Goal: Information Seeking & Learning: Compare options

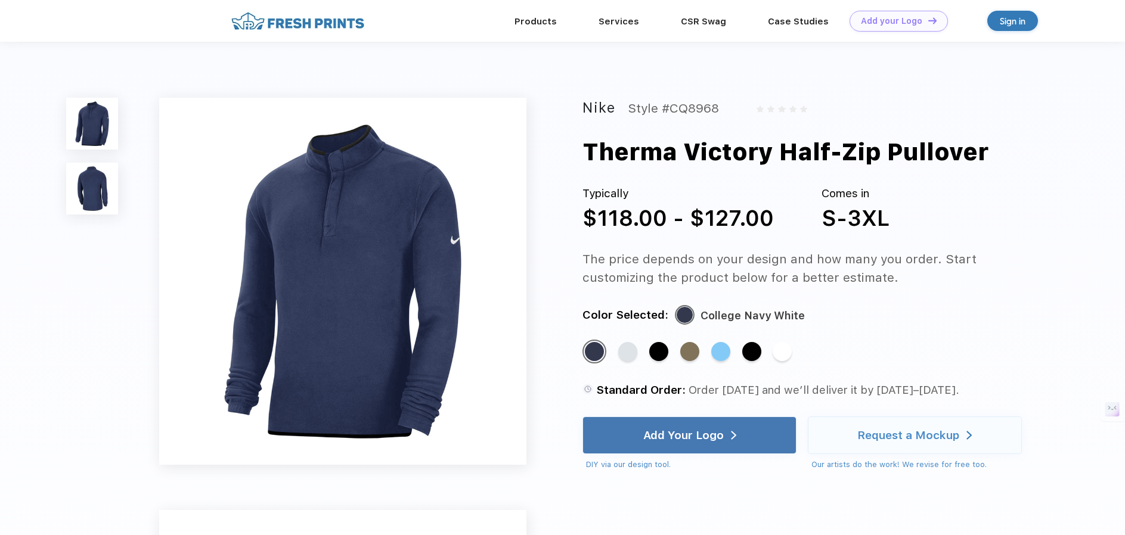
click at [88, 190] on img at bounding box center [92, 189] width 52 height 52
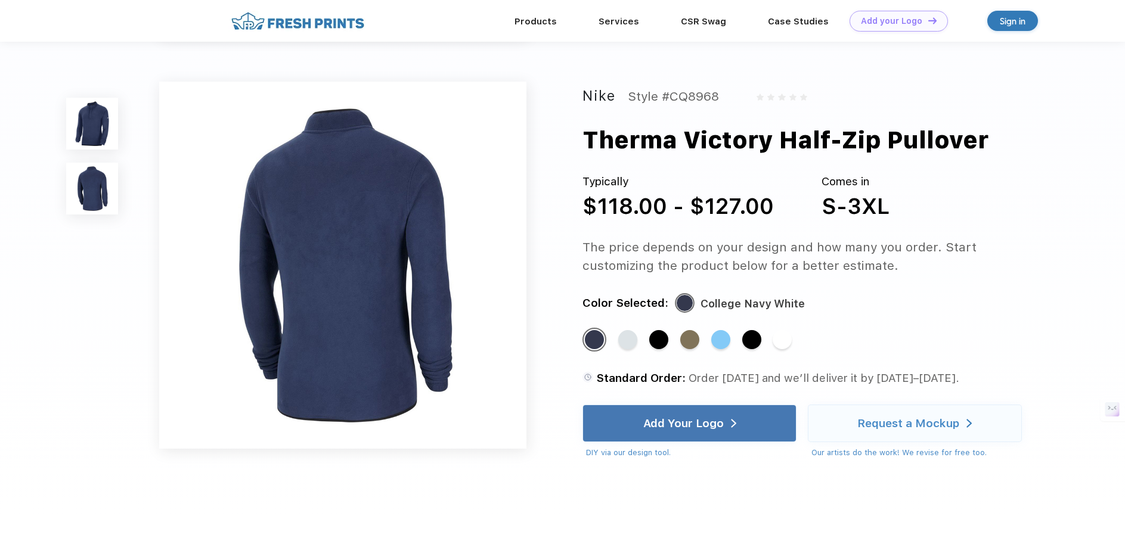
click at [100, 136] on img at bounding box center [92, 124] width 52 height 52
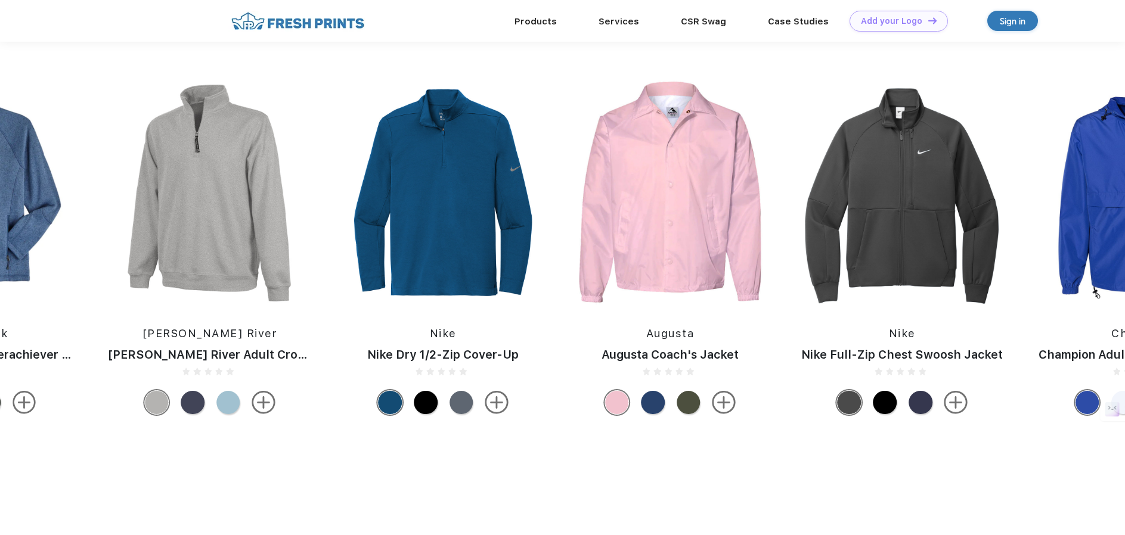
scroll to position [1001, 0]
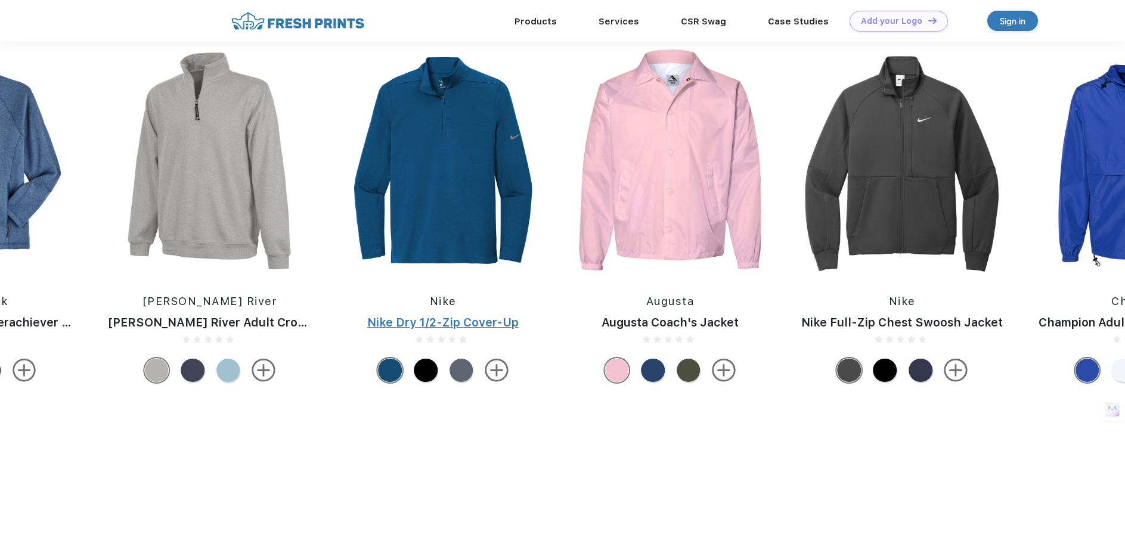
click at [459, 330] on div "Nike Dry 1/2-Zip Cover-Up" at bounding box center [443, 322] width 215 height 17
click at [456, 330] on div "Nike Dry 1/2-Zip Cover-Up" at bounding box center [443, 322] width 215 height 17
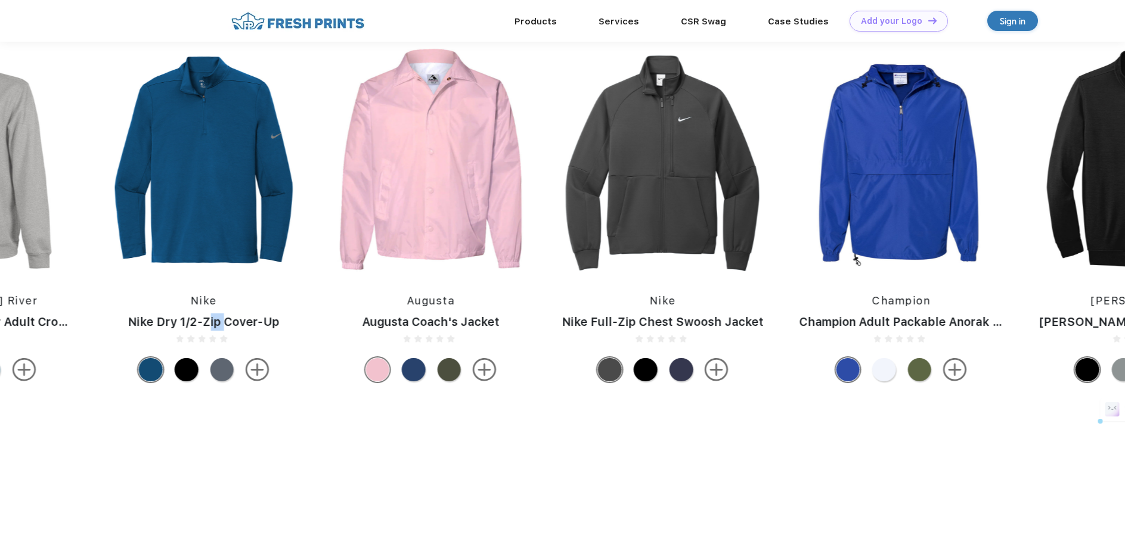
click at [222, 172] on img at bounding box center [203, 160] width 215 height 225
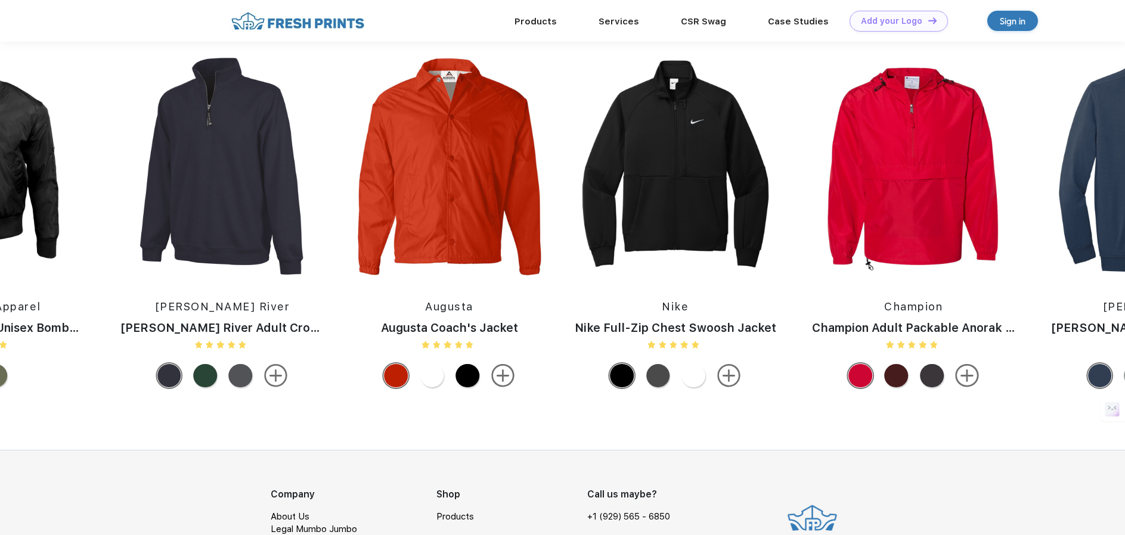
scroll to position [1208, 0]
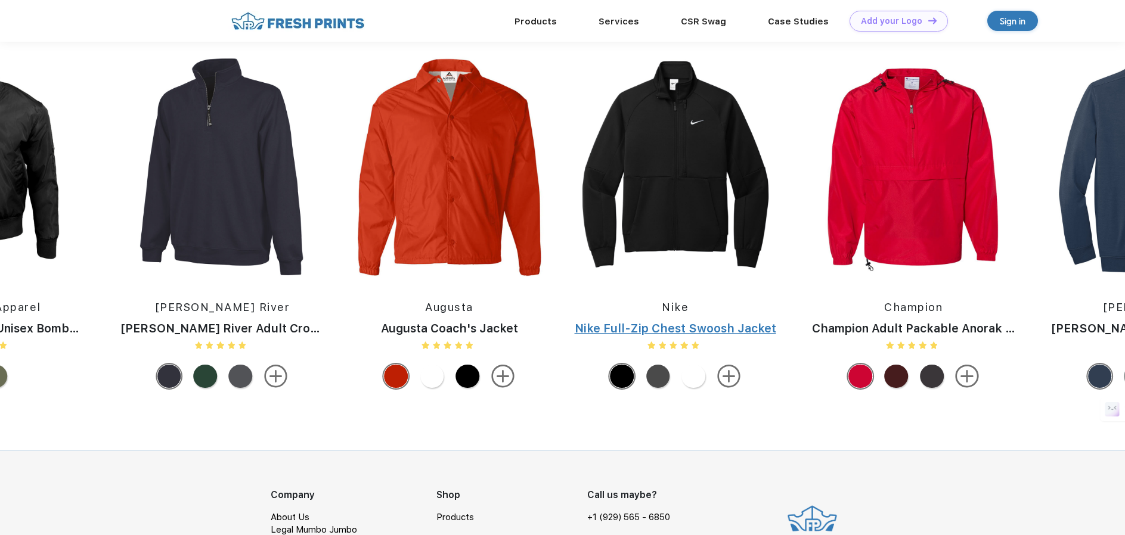
click at [683, 333] on div "Nike Full-Zip Chest Swoosh Jacket" at bounding box center [675, 328] width 225 height 17
click at [675, 222] on img at bounding box center [675, 166] width 225 height 225
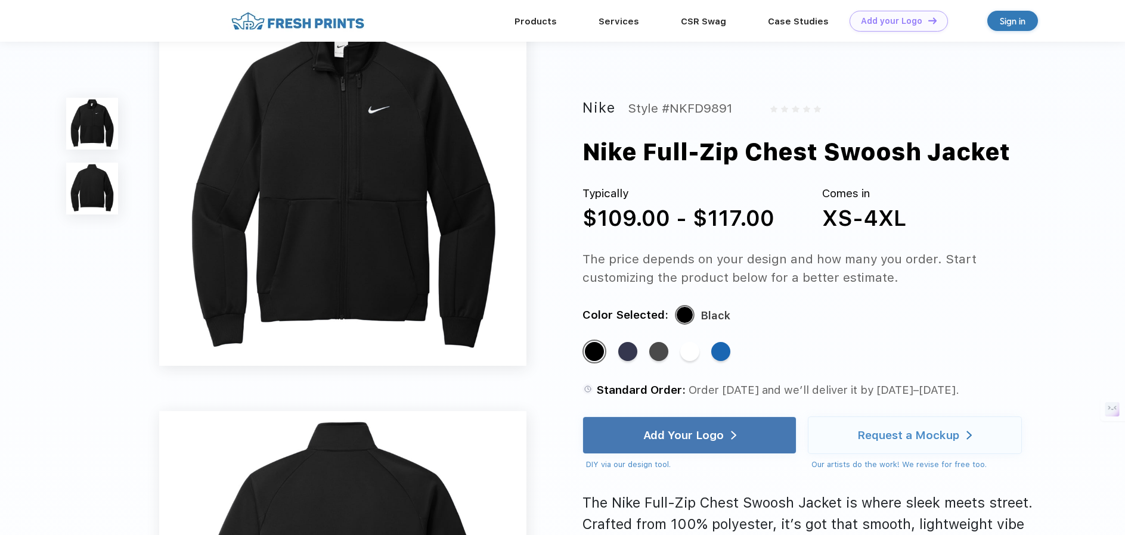
scroll to position [52, 0]
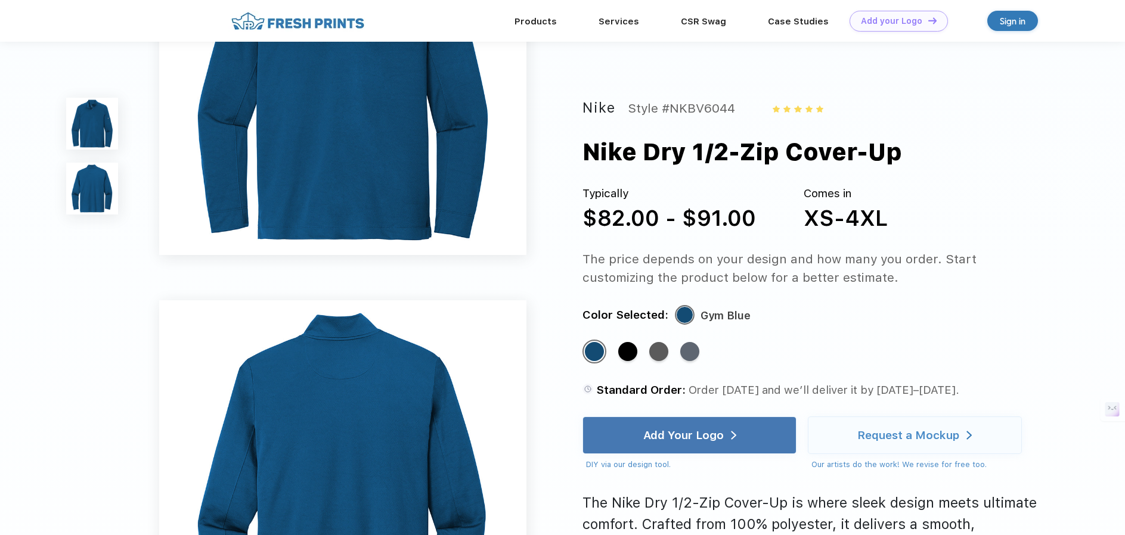
scroll to position [91, 0]
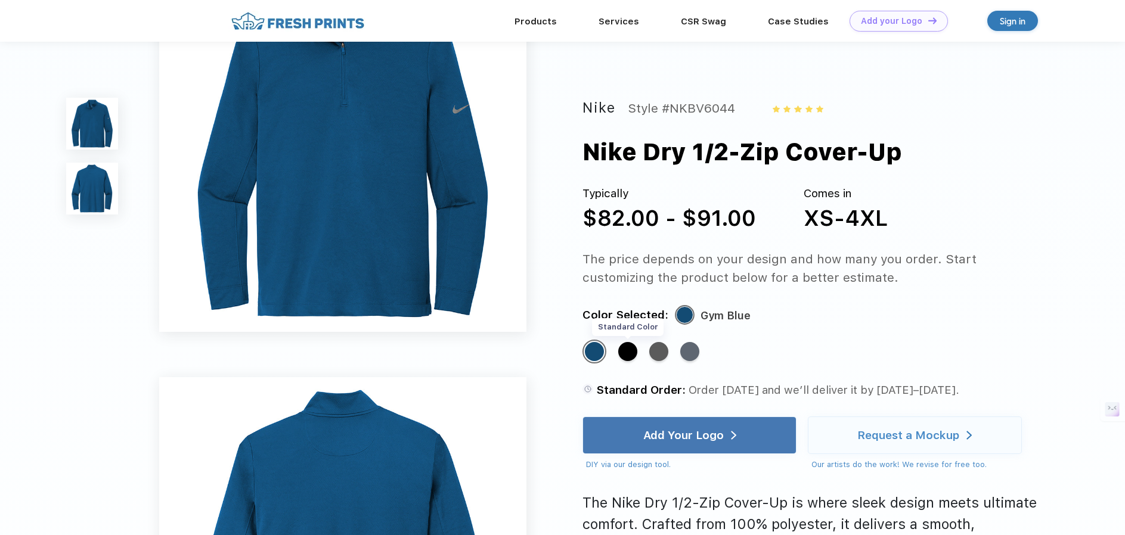
click at [625, 351] on div "Standard Color" at bounding box center [627, 351] width 19 height 19
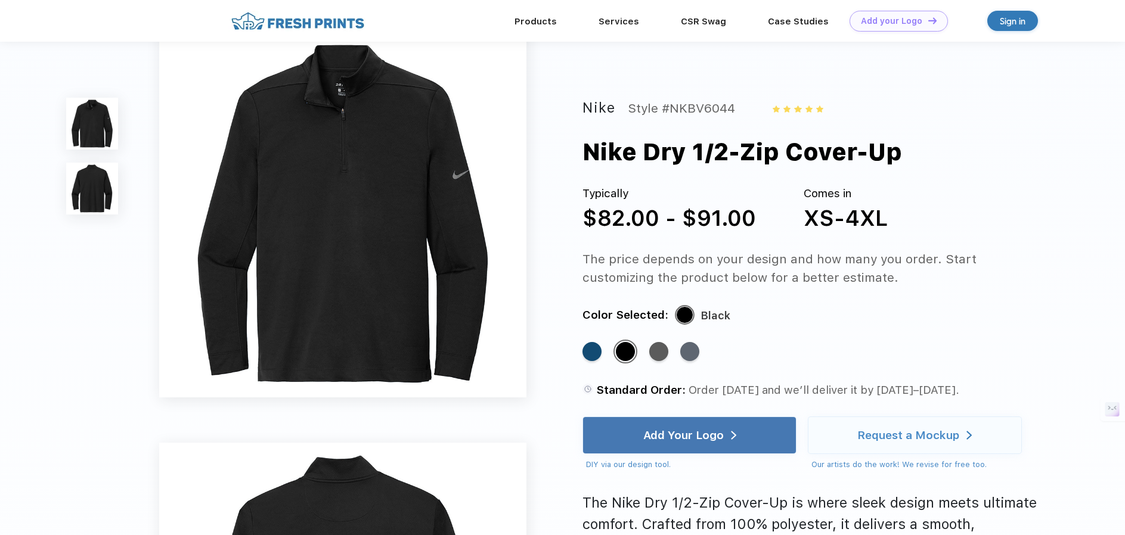
scroll to position [0, 0]
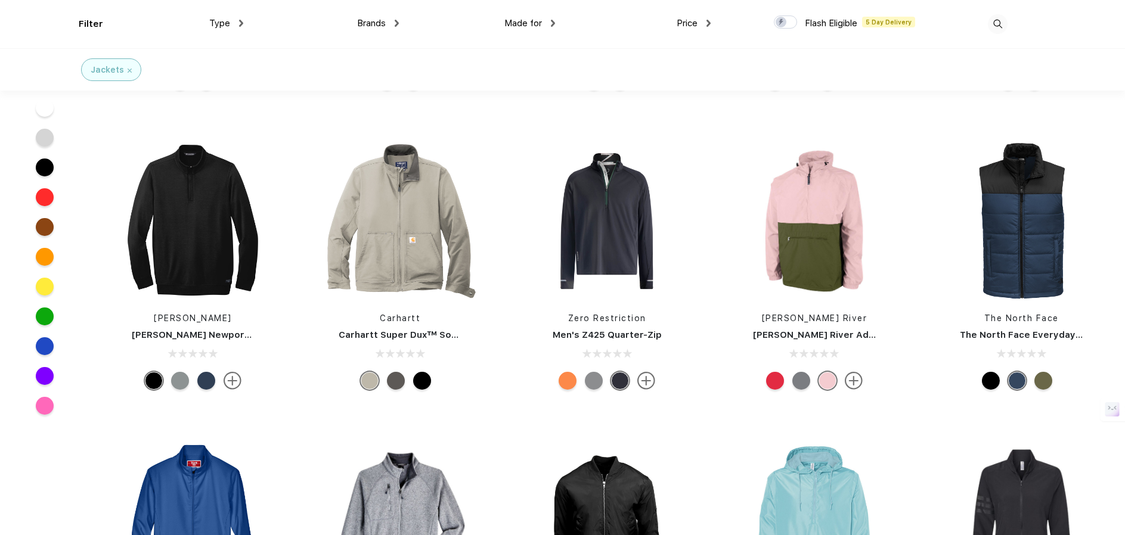
scroll to position [231, 0]
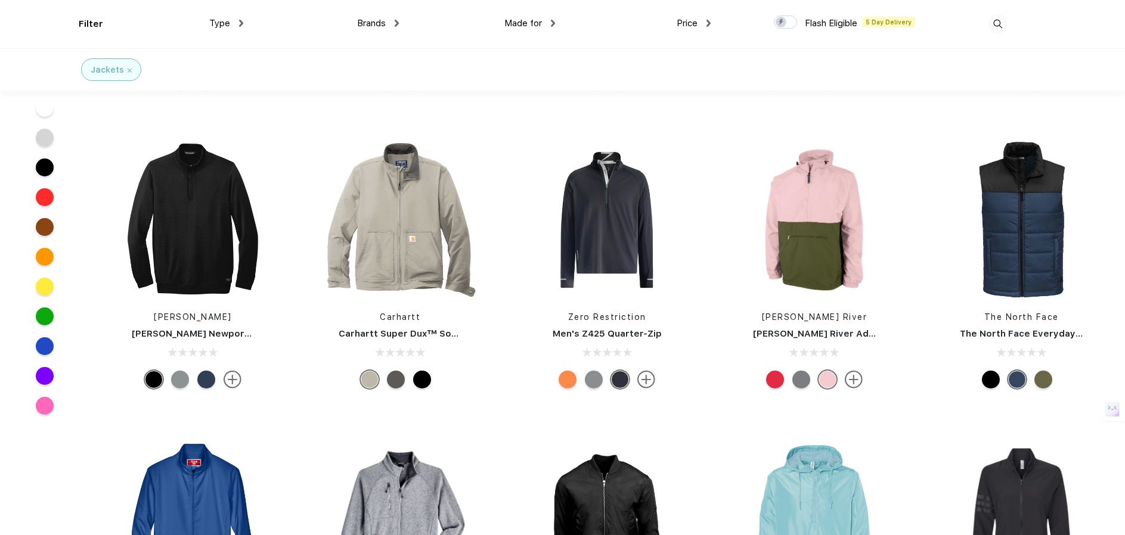
click at [620, 336] on link "Men's Z425 Quarter-Zip" at bounding box center [606, 333] width 109 height 11
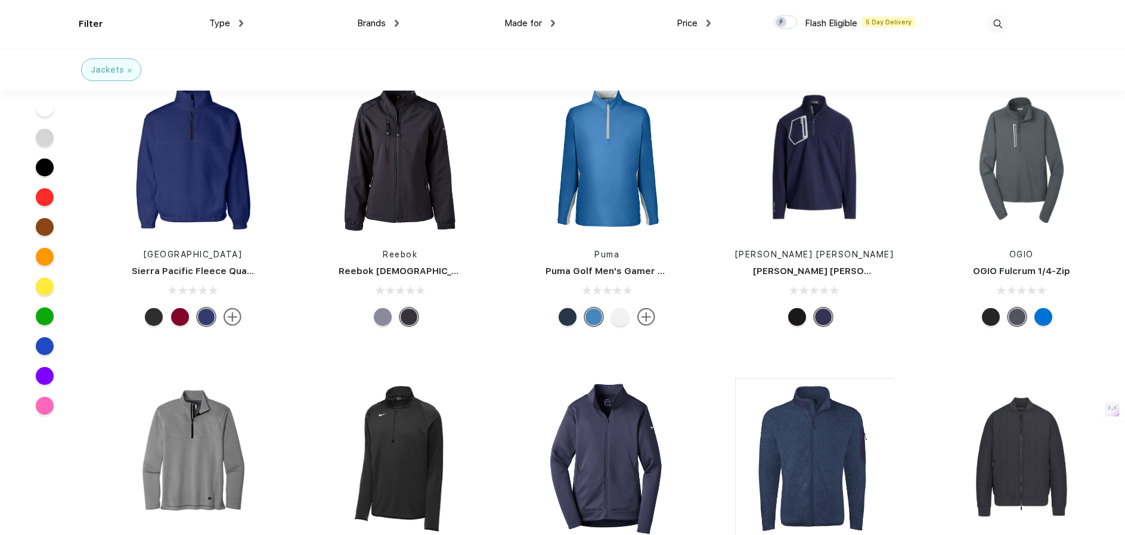
scroll to position [1496, 0]
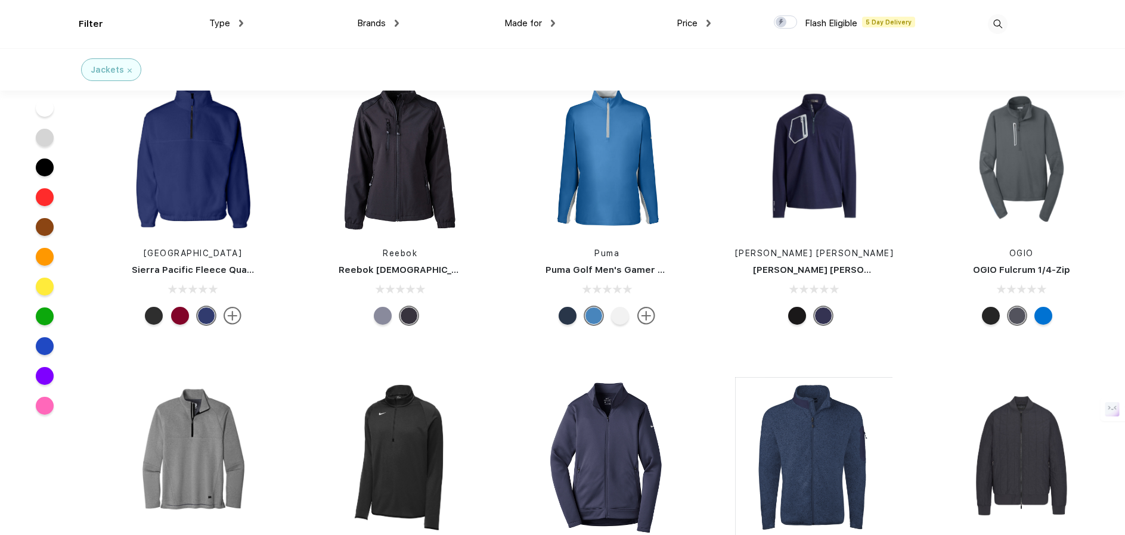
click at [590, 270] on link "Puma Golf Men's Gamer Golf Quarter-Zip" at bounding box center [639, 270] width 188 height 11
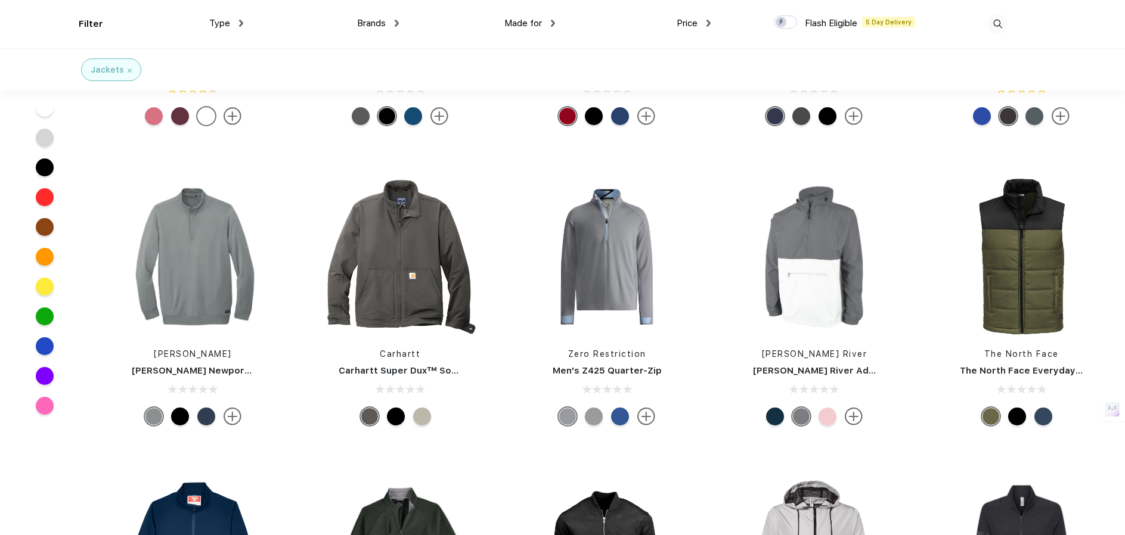
scroll to position [193, 0]
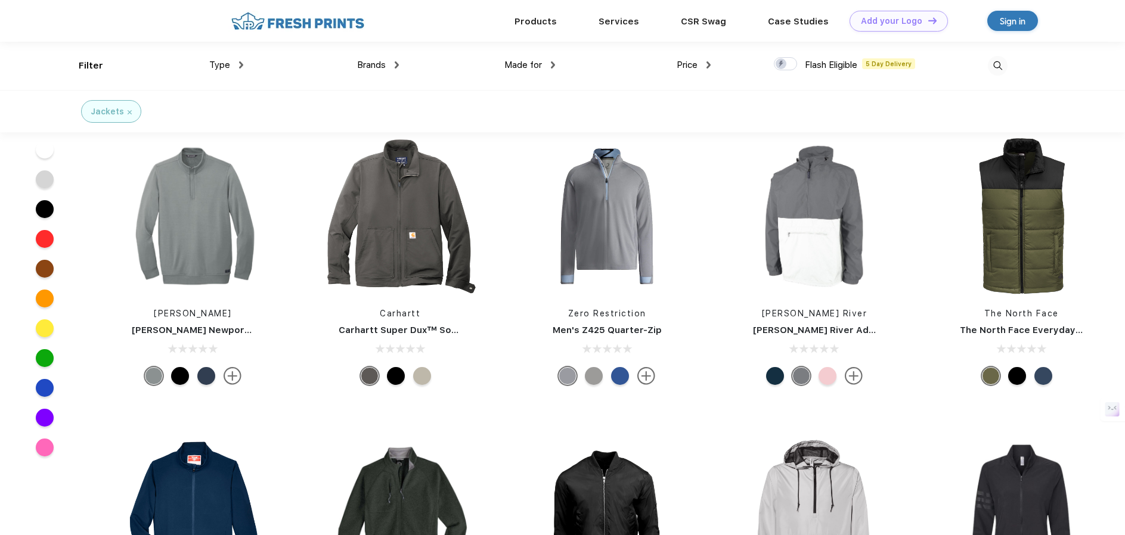
click at [606, 330] on link "Men's Z425 Quarter-Zip" at bounding box center [606, 330] width 109 height 11
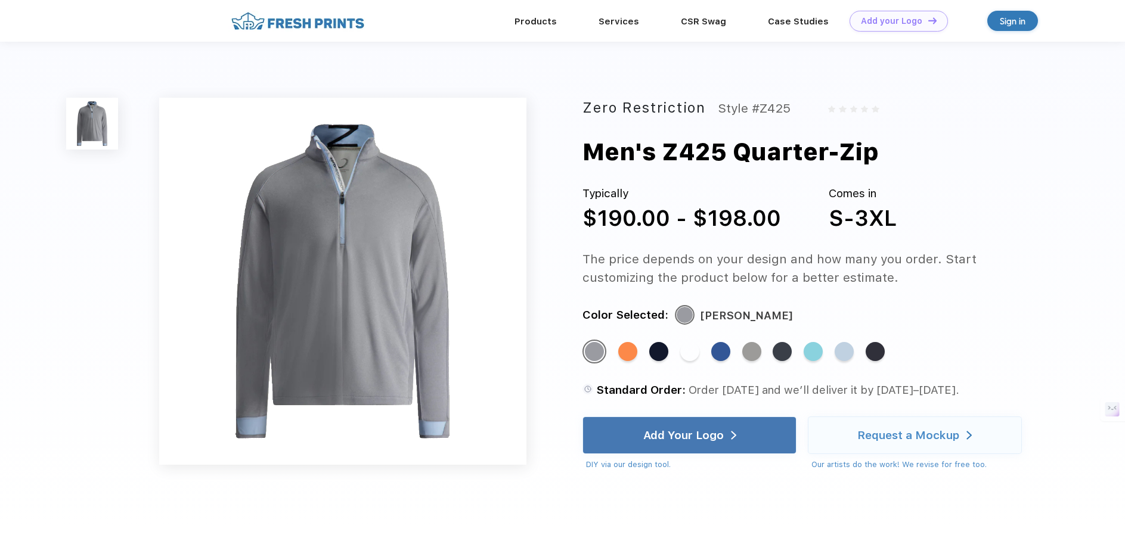
click at [392, 238] on img at bounding box center [342, 281] width 367 height 367
click at [357, 240] on img at bounding box center [342, 281] width 367 height 367
click at [353, 265] on img at bounding box center [342, 281] width 367 height 367
drag, startPoint x: 734, startPoint y: 150, endPoint x: 892, endPoint y: 154, distance: 158.0
click at [904, 154] on div "Men's Z425 Quarter-Zip" at bounding box center [835, 152] width 506 height 35
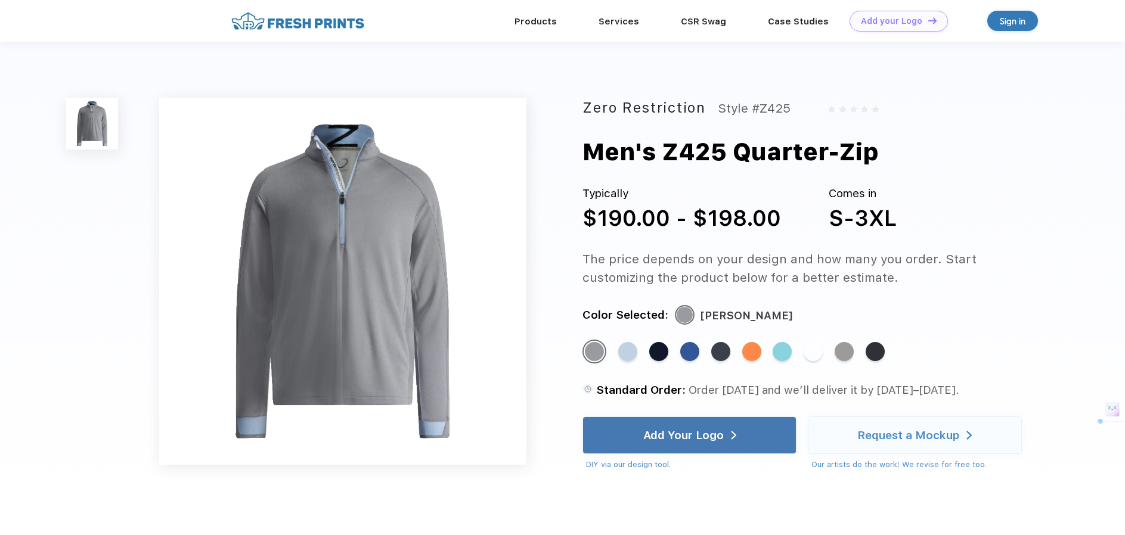
copy div "Quarter-Zip"
click at [302, 27] on img at bounding box center [298, 21] width 140 height 21
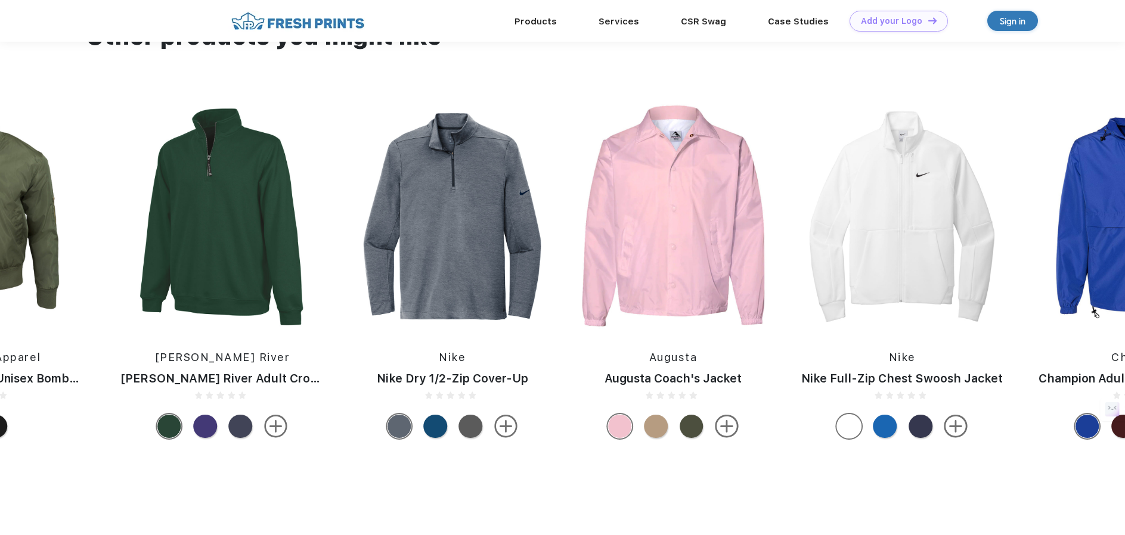
scroll to position [528, 0]
click at [219, 313] on img at bounding box center [222, 216] width 228 height 225
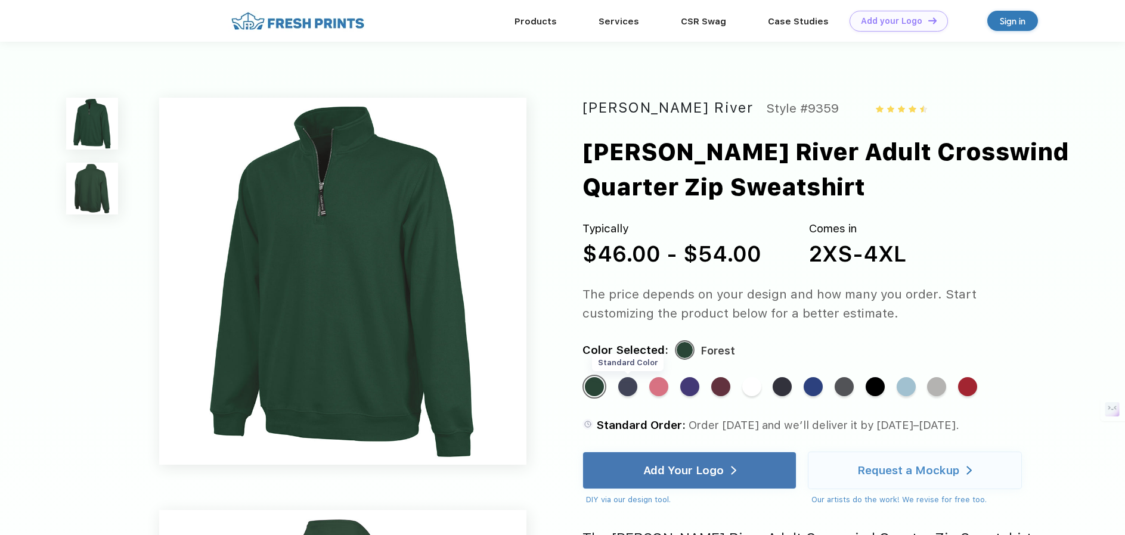
click at [630, 386] on div "Standard Color" at bounding box center [627, 386] width 19 height 19
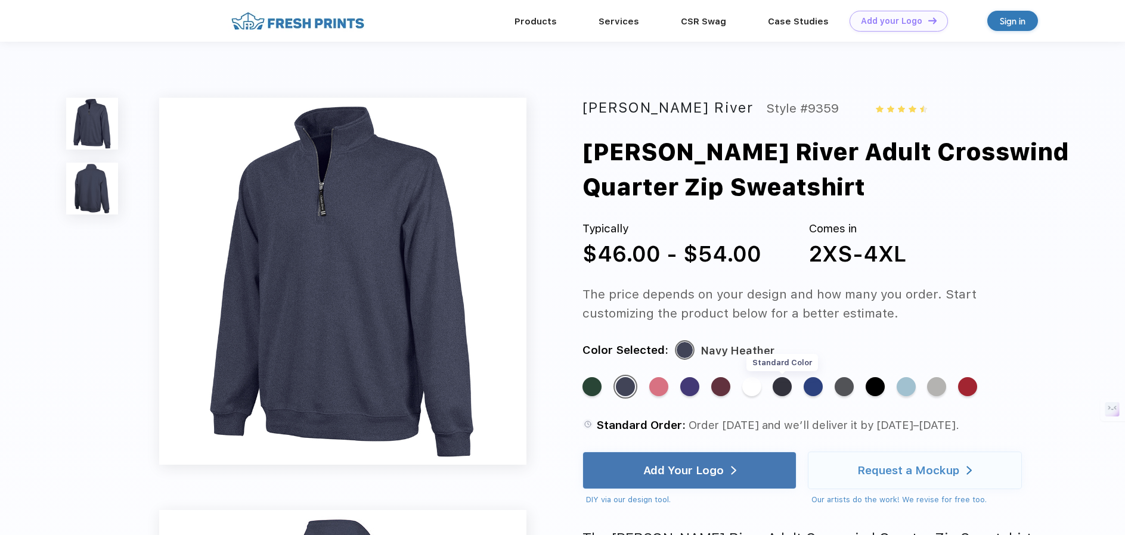
click at [786, 391] on div "Standard Color" at bounding box center [781, 386] width 19 height 19
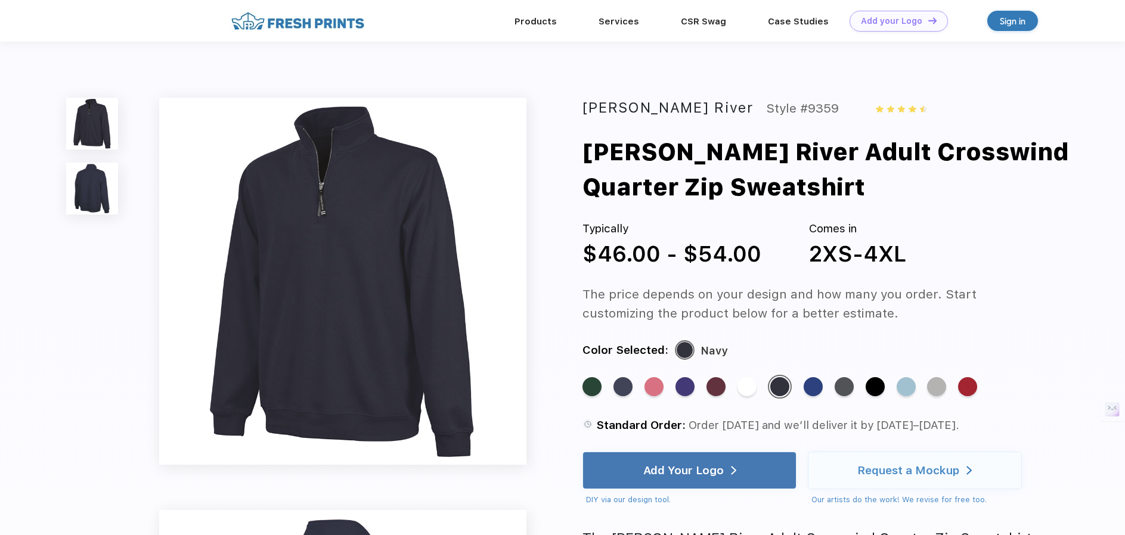
click at [319, 256] on img at bounding box center [342, 281] width 367 height 367
click at [95, 197] on img at bounding box center [92, 189] width 52 height 52
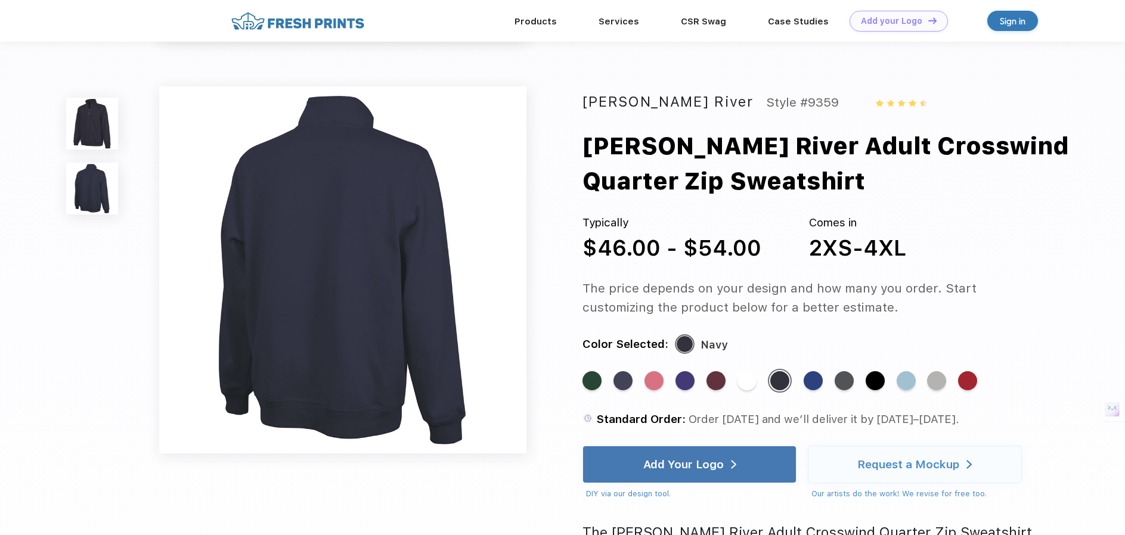
scroll to position [387, 0]
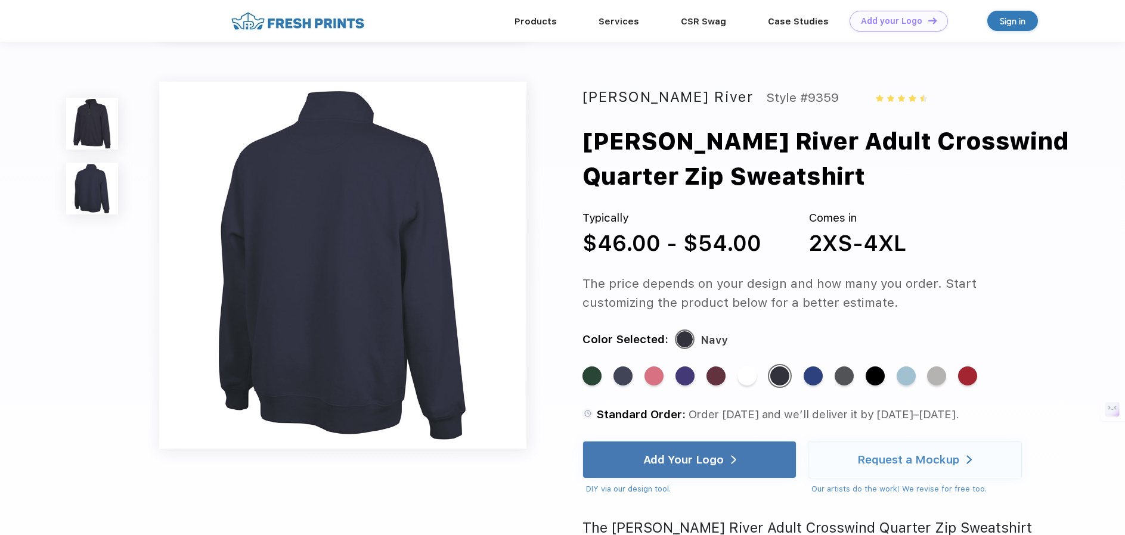
click at [76, 108] on img at bounding box center [92, 124] width 52 height 52
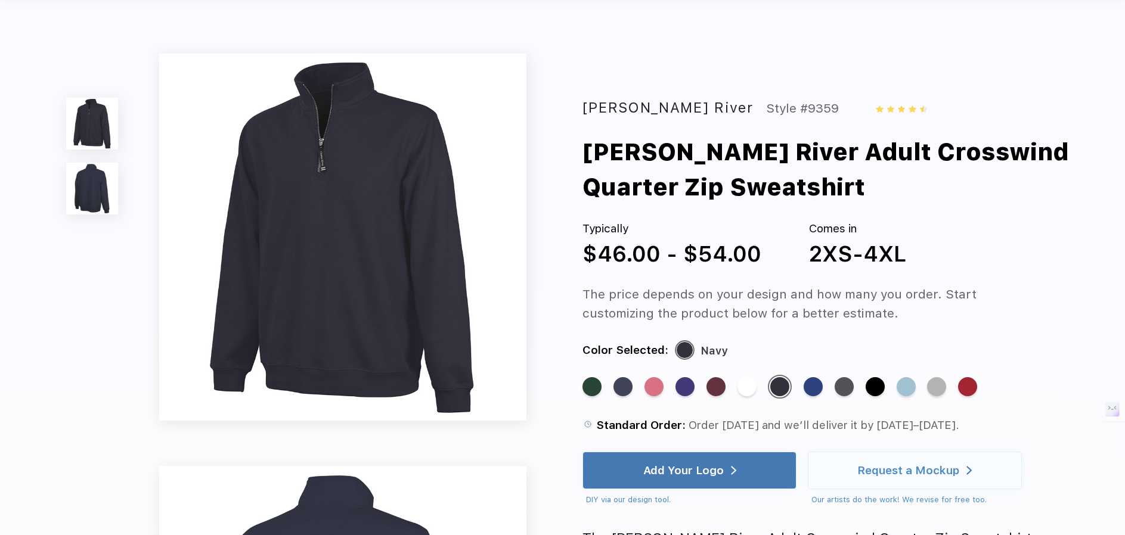
scroll to position [0, 0]
